Goal: Task Accomplishment & Management: Manage account settings

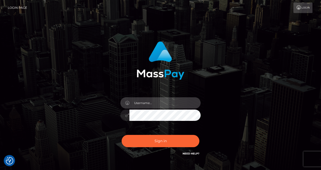
click at [144, 103] on input "text" at bounding box center [164, 102] width 71 height 11
type input "izabela.throne"
click at [156, 101] on input "text" at bounding box center [164, 102] width 71 height 11
type input "izabela.throne"
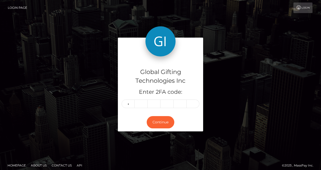
type input "3"
type input "2"
type input "0"
type input "8"
type input "0"
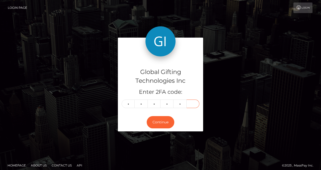
type input "4"
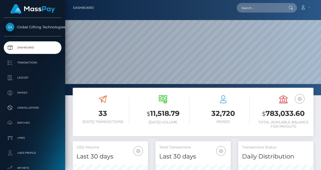
scroll to position [89, 75]
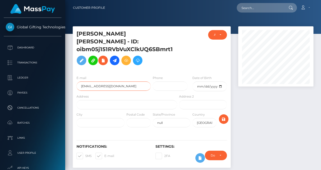
click at [109, 81] on input "[EMAIL_ADDRESS][DOMAIN_NAME]" at bounding box center [113, 85] width 74 height 9
